Goal: Complete application form: Complete application form

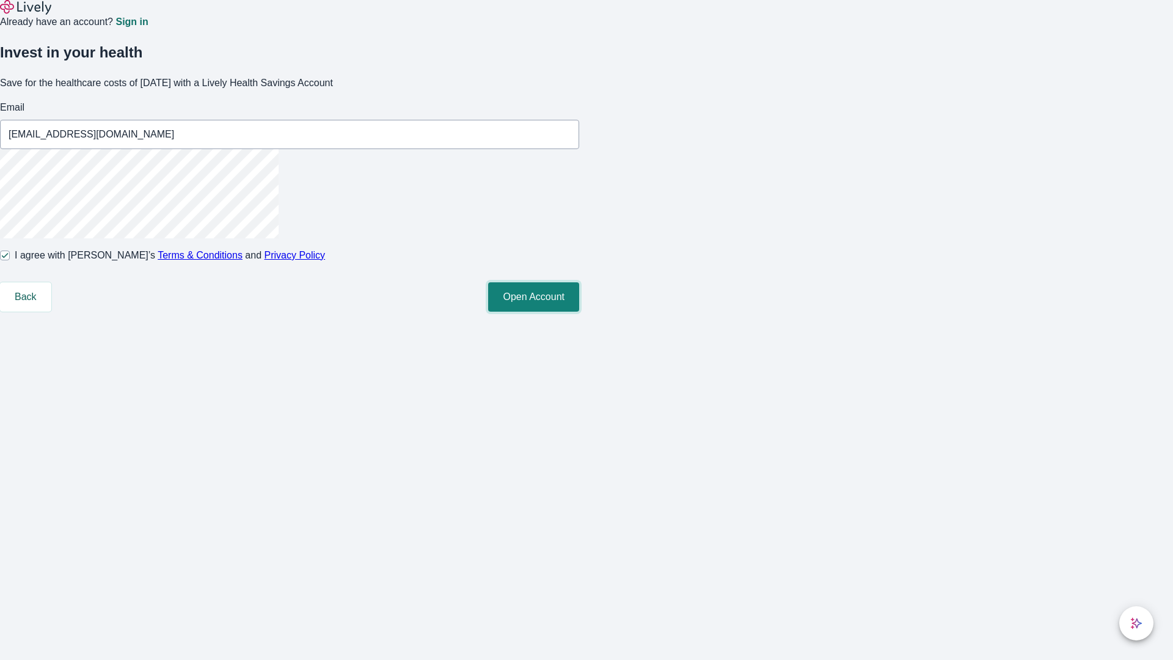
click at [579, 312] on button "Open Account" at bounding box center [533, 296] width 91 height 29
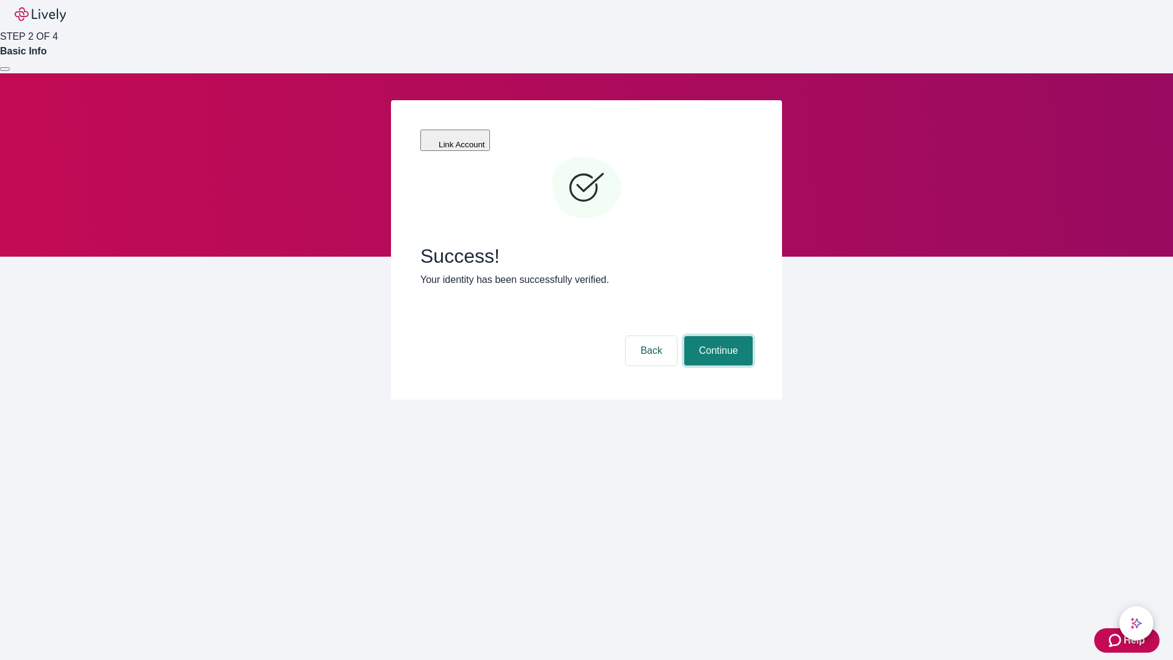
click at [717, 336] on button "Continue" at bounding box center [718, 350] width 68 height 29
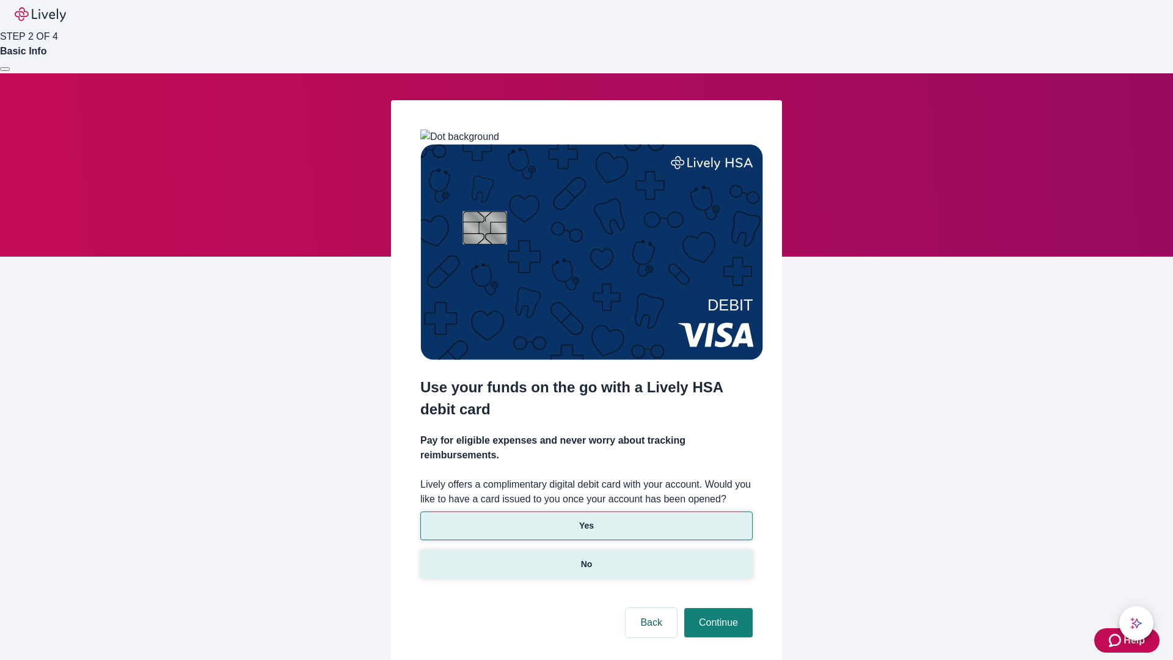
click at [586, 558] on p "No" at bounding box center [587, 564] width 12 height 13
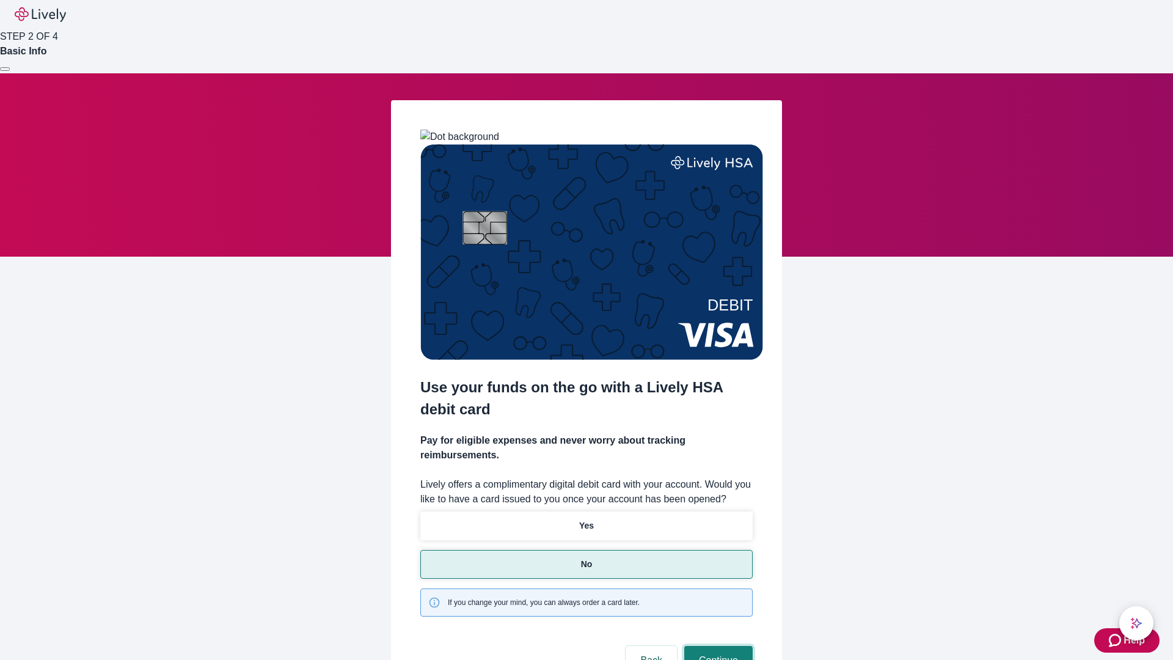
click at [717, 646] on button "Continue" at bounding box center [718, 660] width 68 height 29
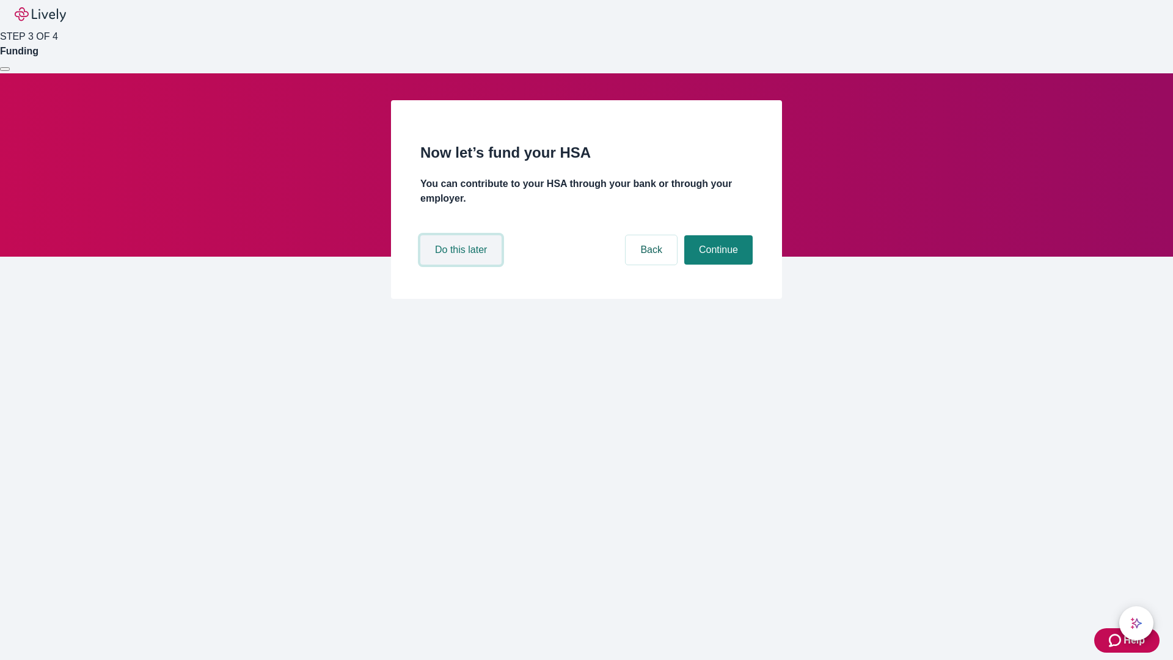
click at [463, 265] on button "Do this later" at bounding box center [460, 249] width 81 height 29
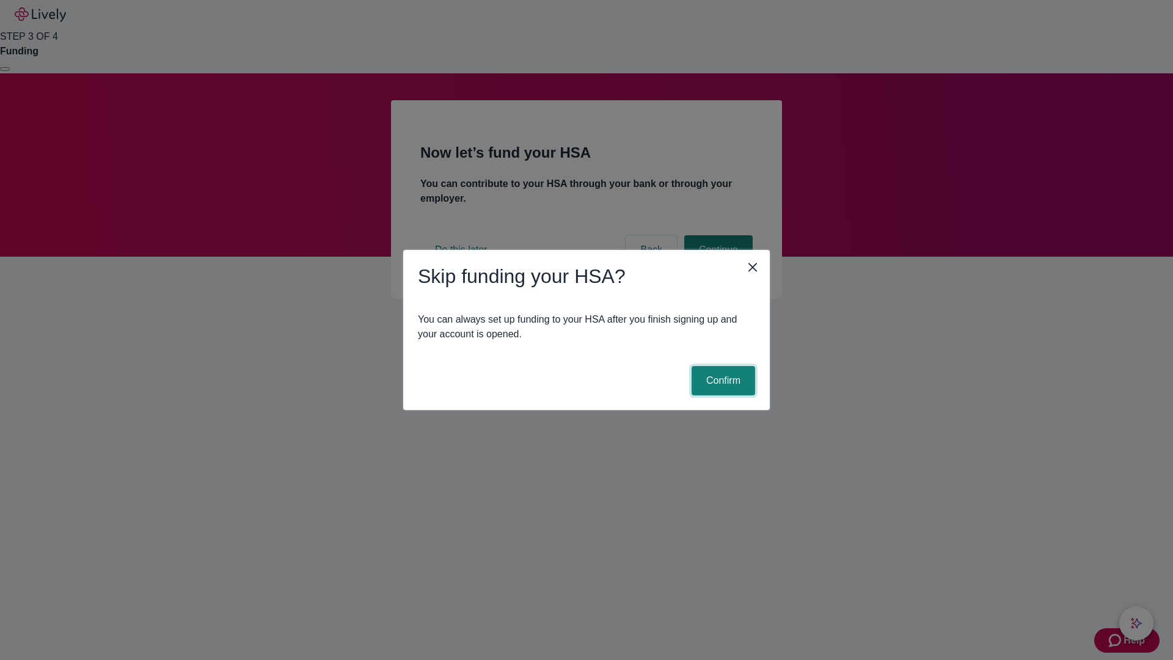
click at [722, 381] on button "Confirm" at bounding box center [724, 380] width 64 height 29
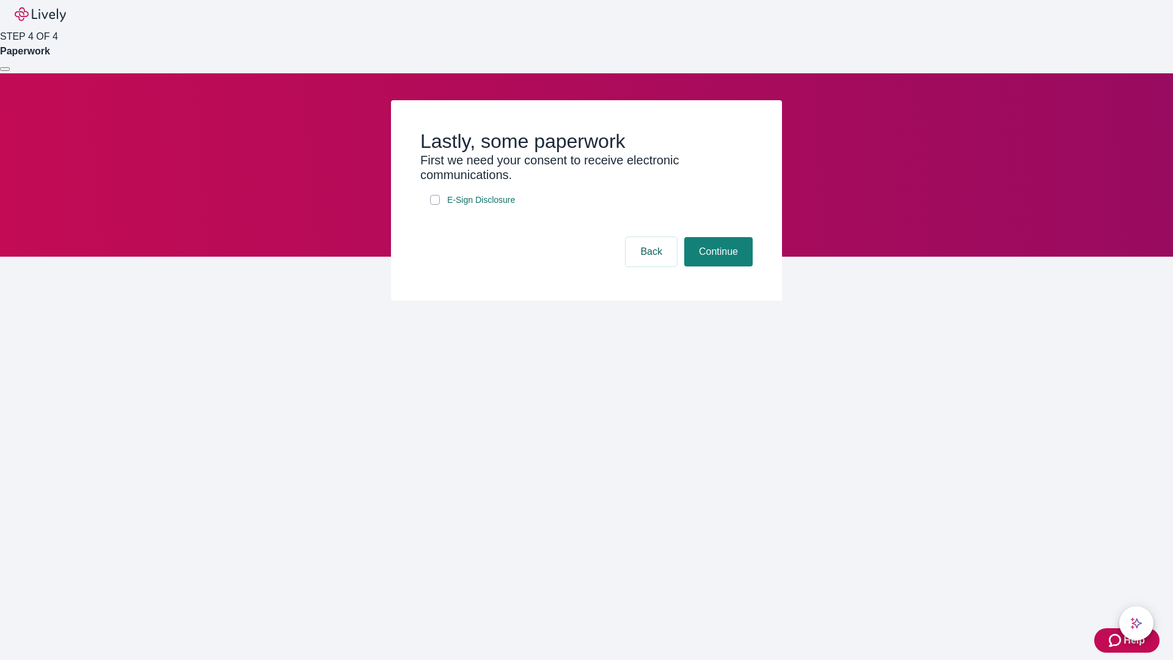
click at [435, 205] on input "E-Sign Disclosure" at bounding box center [435, 200] width 10 height 10
checkbox input "true"
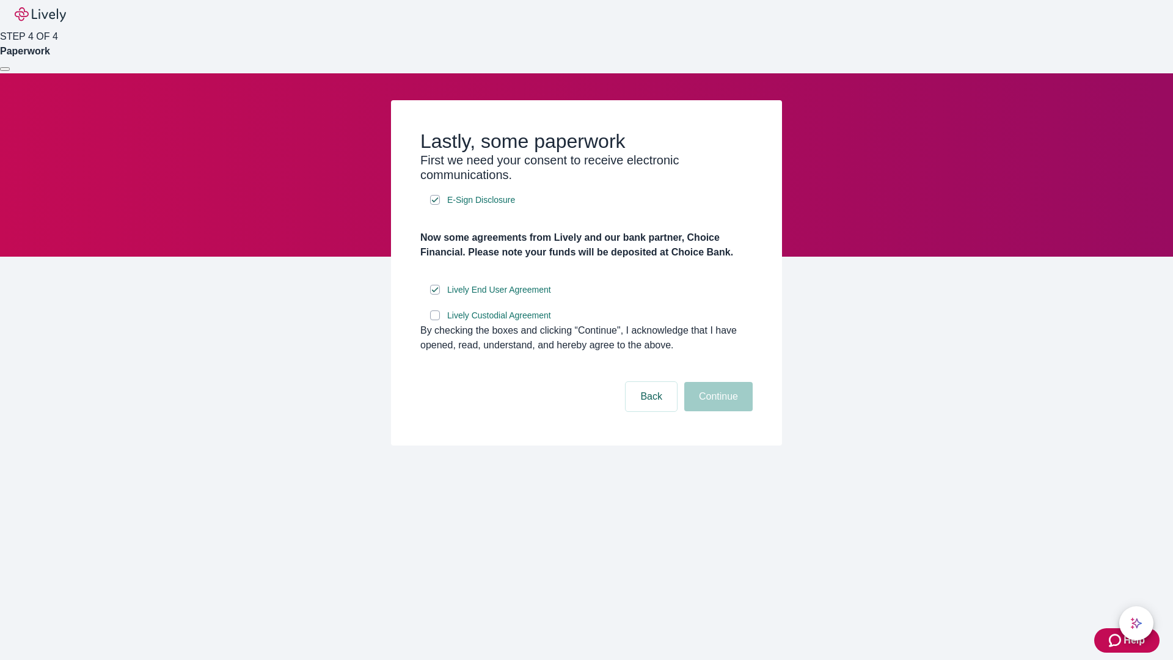
click at [435, 320] on input "Lively Custodial Agreement" at bounding box center [435, 315] width 10 height 10
checkbox input "true"
click at [717, 411] on button "Continue" at bounding box center [718, 396] width 68 height 29
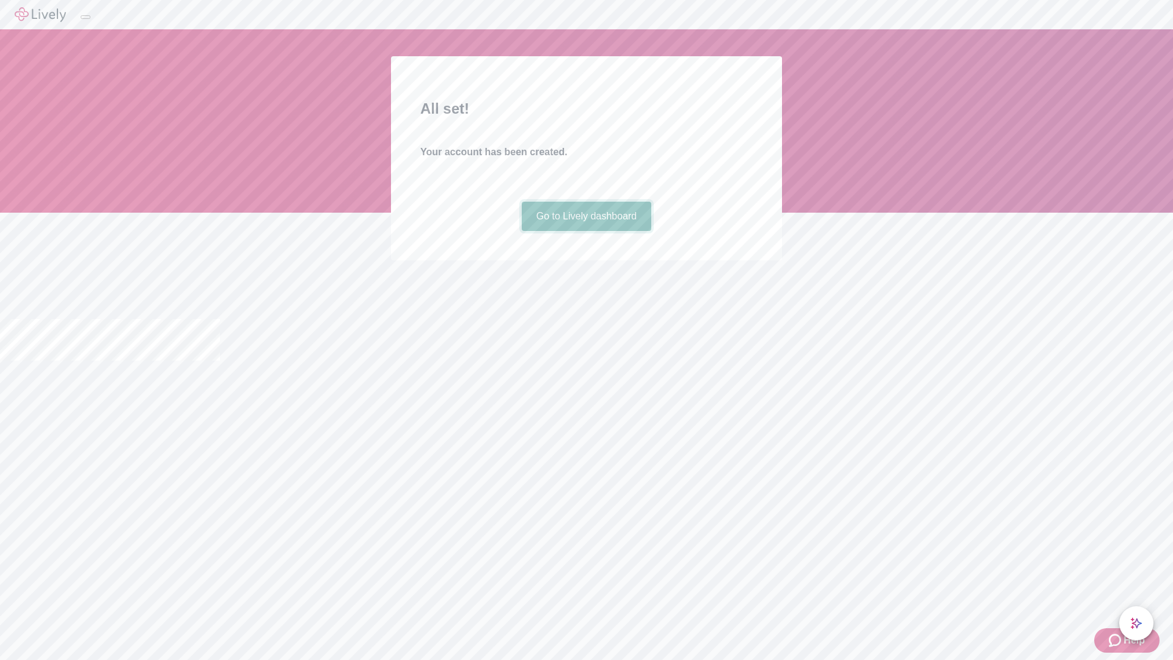
click at [586, 231] on link "Go to Lively dashboard" at bounding box center [587, 216] width 130 height 29
